Goal: Information Seeking & Learning: Learn about a topic

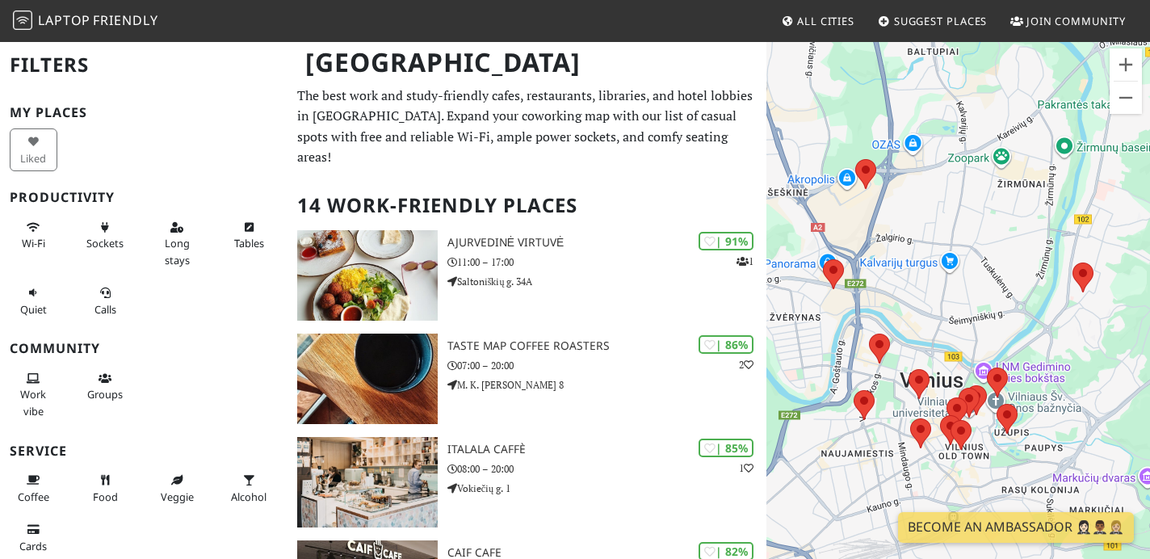
scroll to position [14, 0]
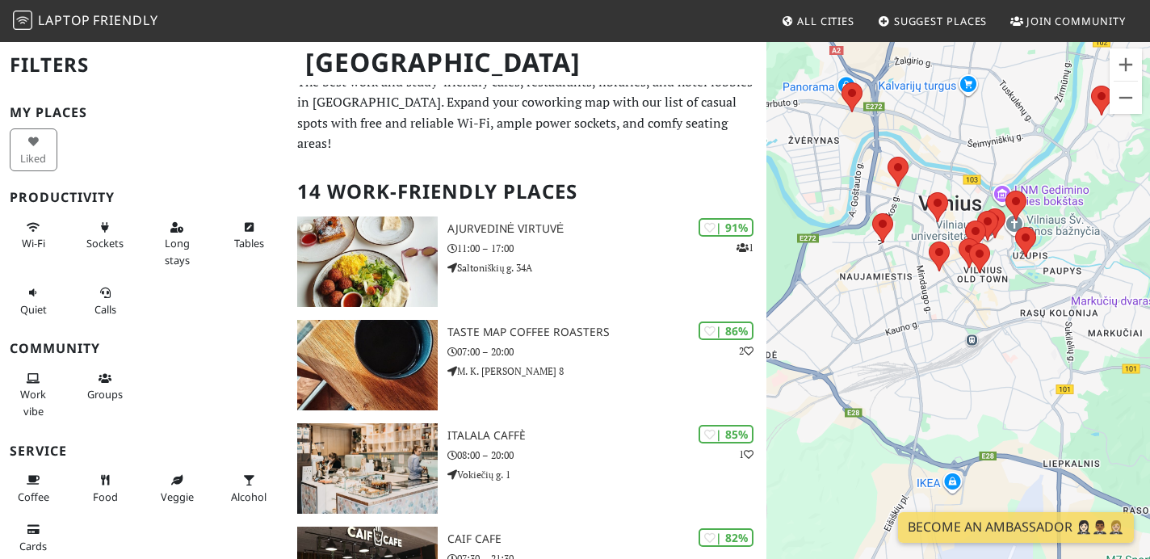
drag, startPoint x: 932, startPoint y: 298, endPoint x: 950, endPoint y: 111, distance: 188.3
click at [950, 111] on div at bounding box center [959, 319] width 384 height 559
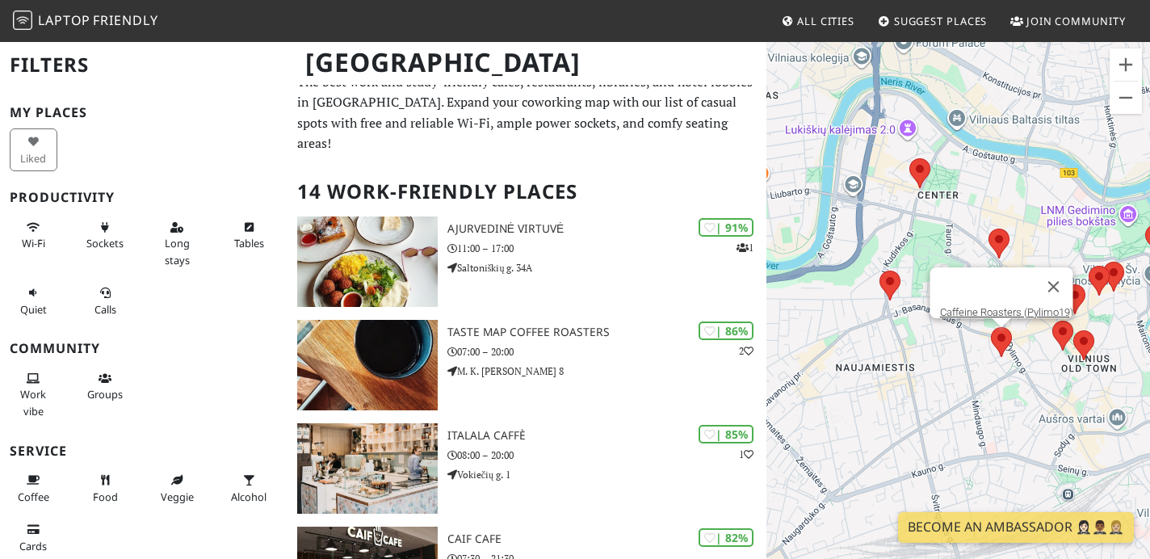
click at [991, 327] on area at bounding box center [991, 327] width 0 height 0
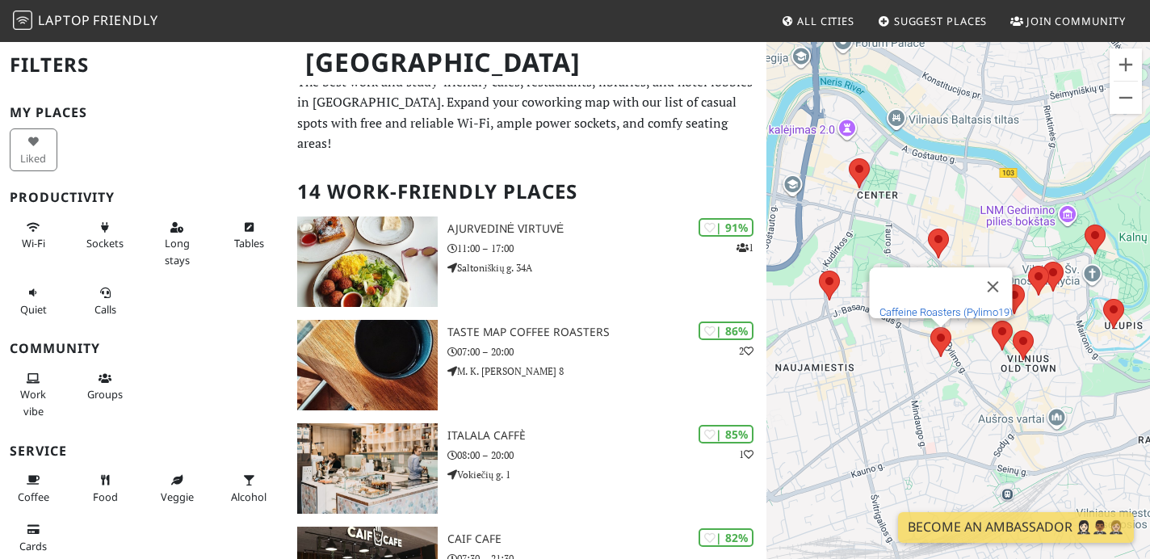
click at [940, 306] on link "Caffeine Roasters (Pylimo19)" at bounding box center [945, 312] width 133 height 12
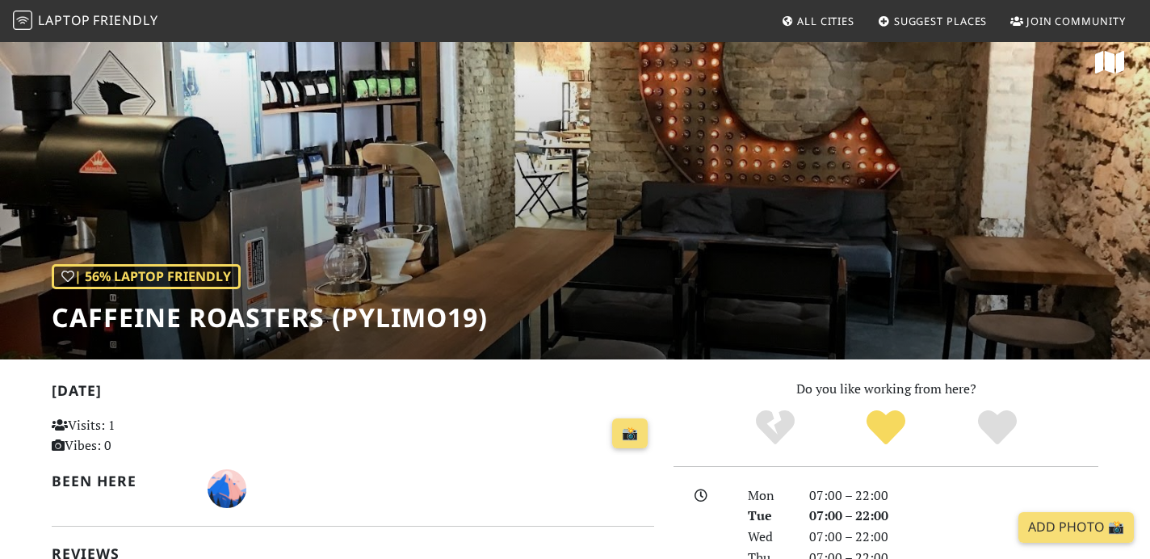
scroll to position [20, 0]
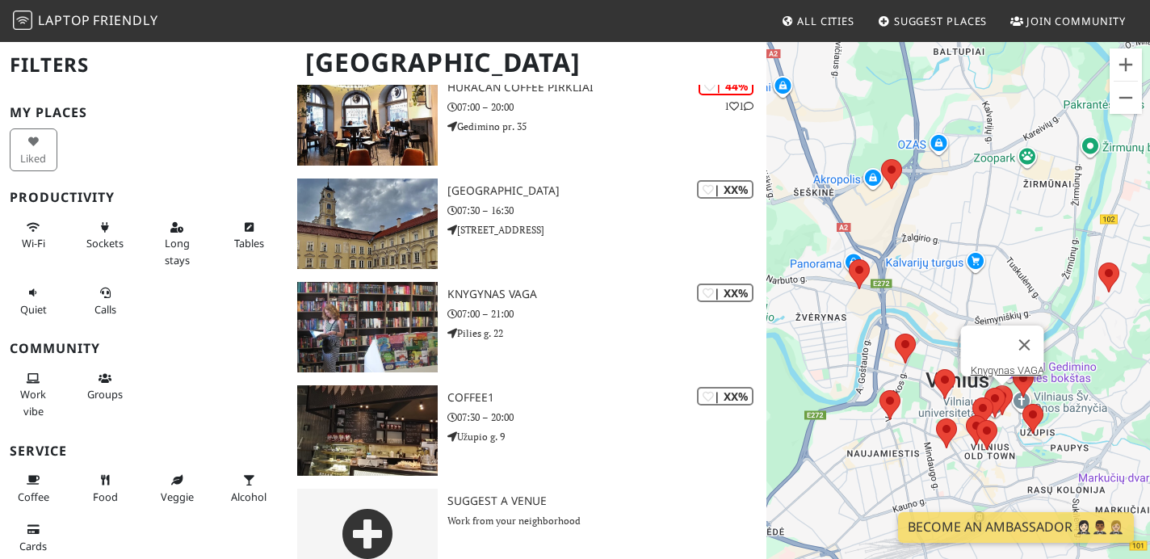
scroll to position [1201, 0]
